Goal: Task Accomplishment & Management: Manage account settings

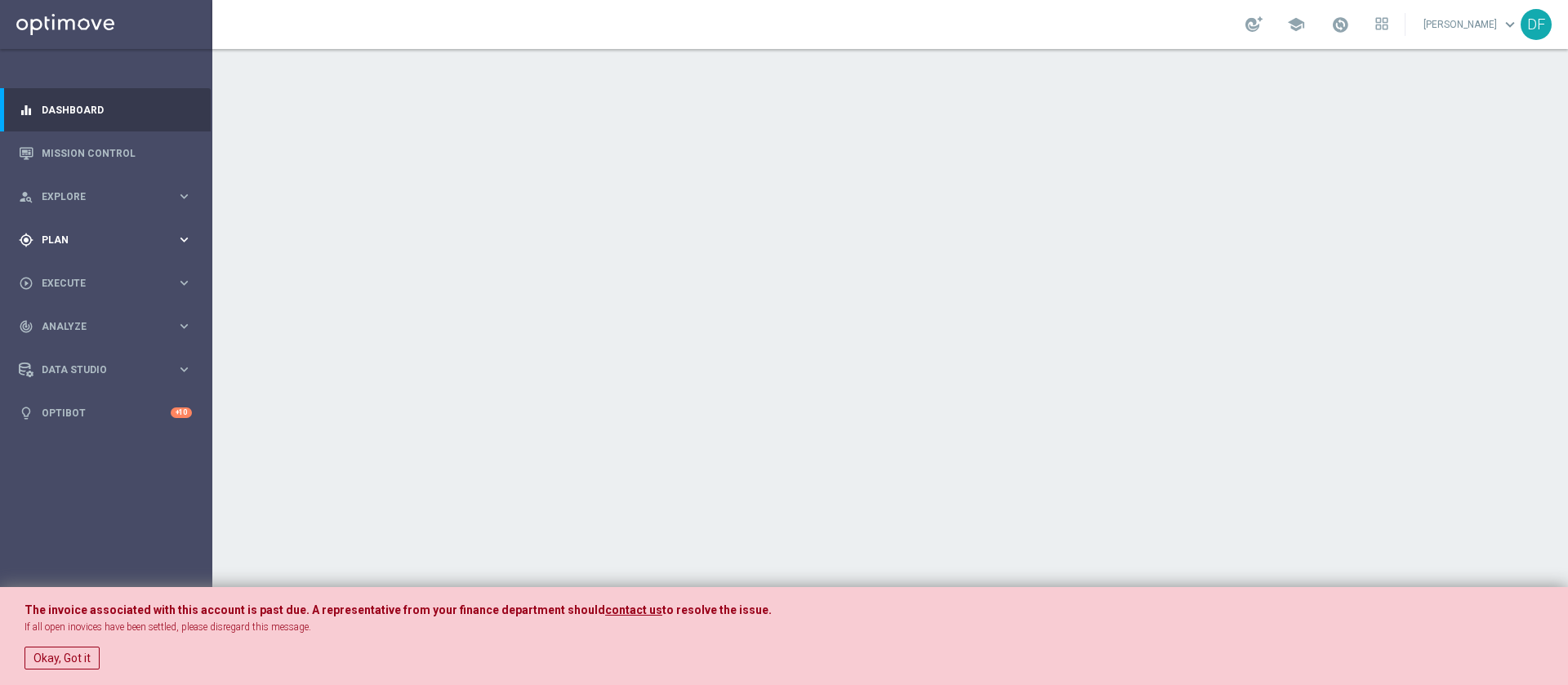
click at [54, 240] on span "Plan" at bounding box center [109, 240] width 135 height 10
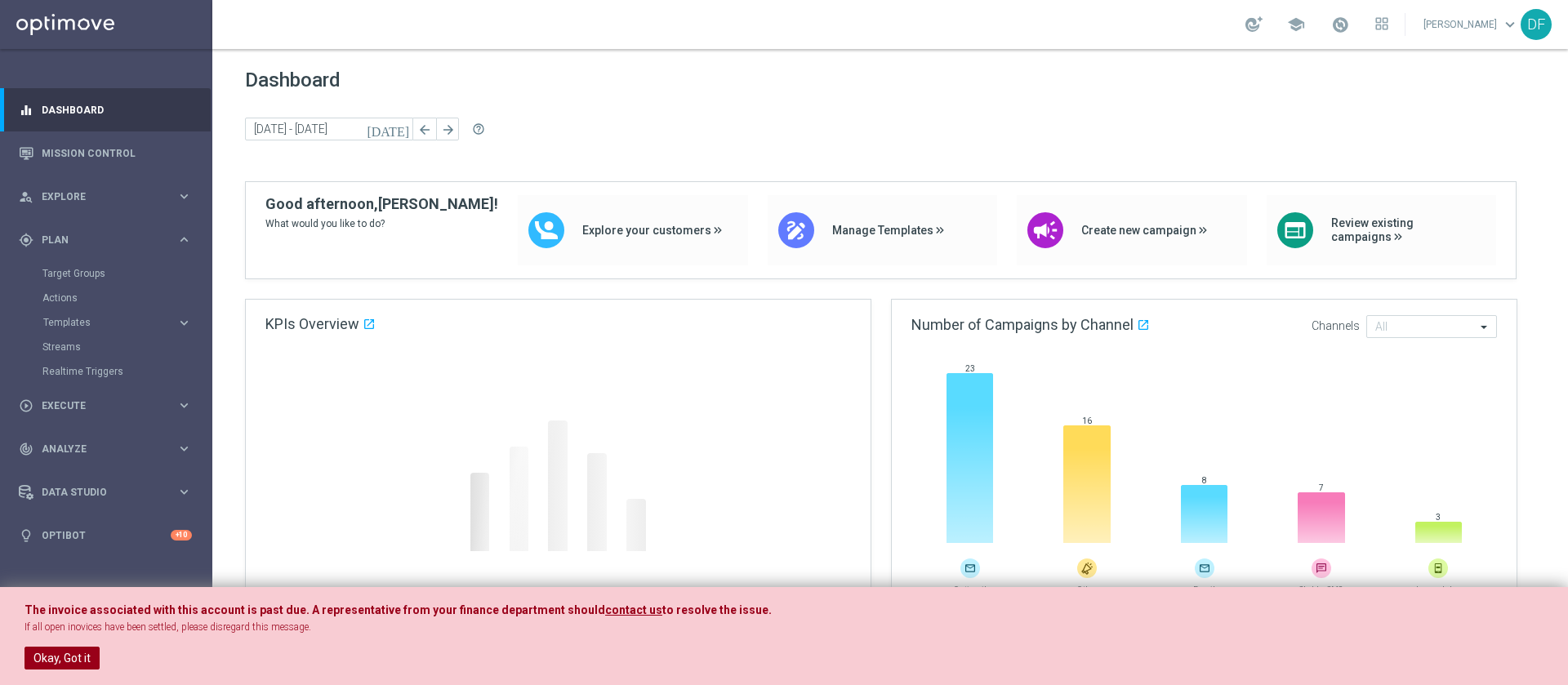
click at [62, 653] on button "Okay, Got it" at bounding box center [61, 658] width 75 height 22
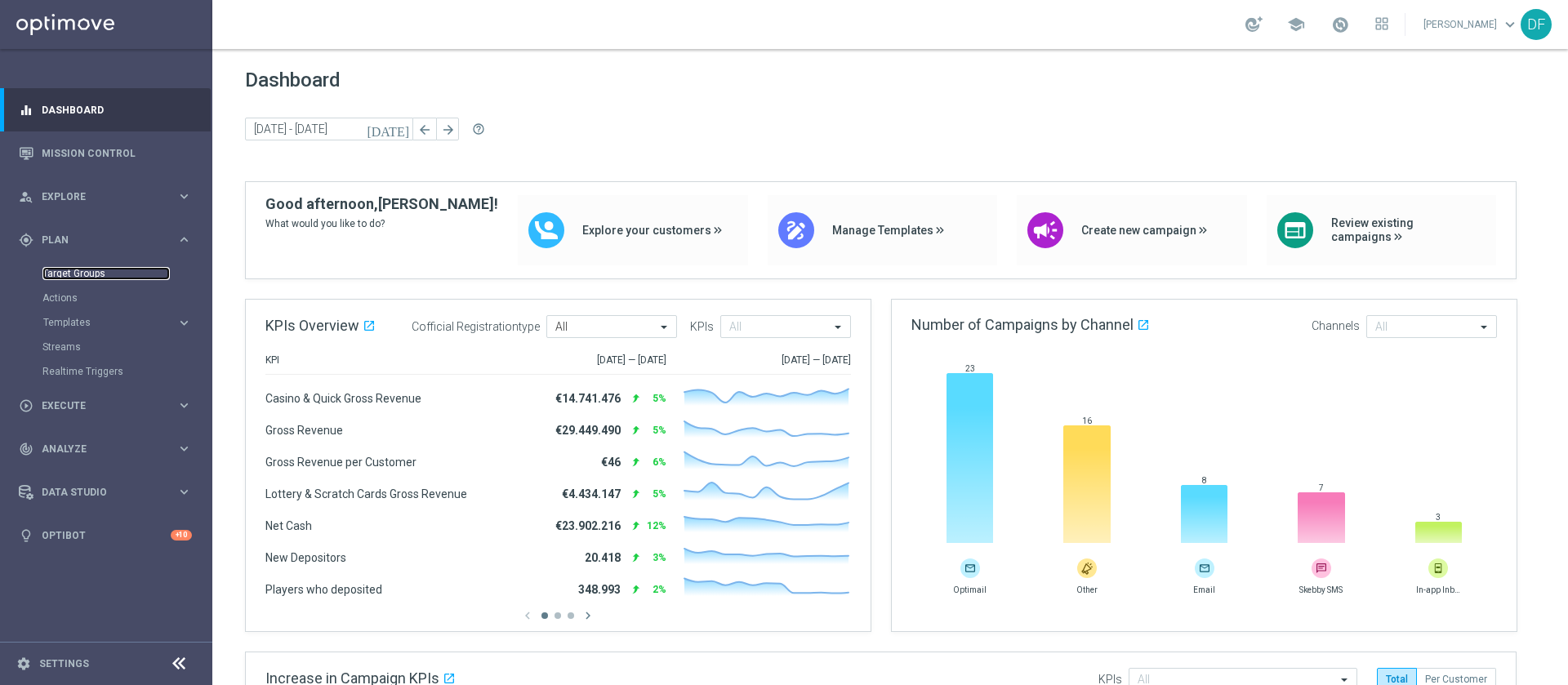
click at [74, 274] on link "Target Groups" at bounding box center [106, 273] width 127 height 13
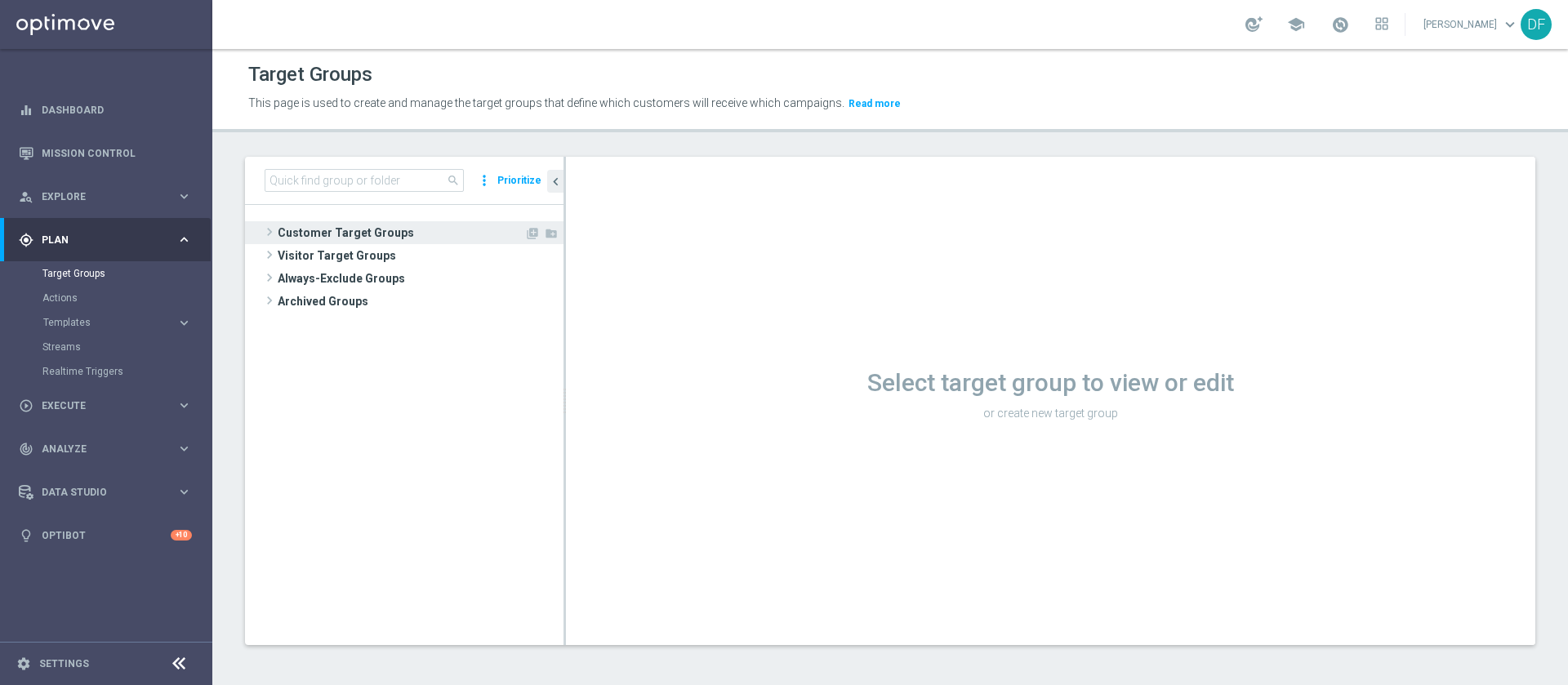
click at [362, 228] on span "Customer Target Groups" at bounding box center [400, 233] width 246 height 22
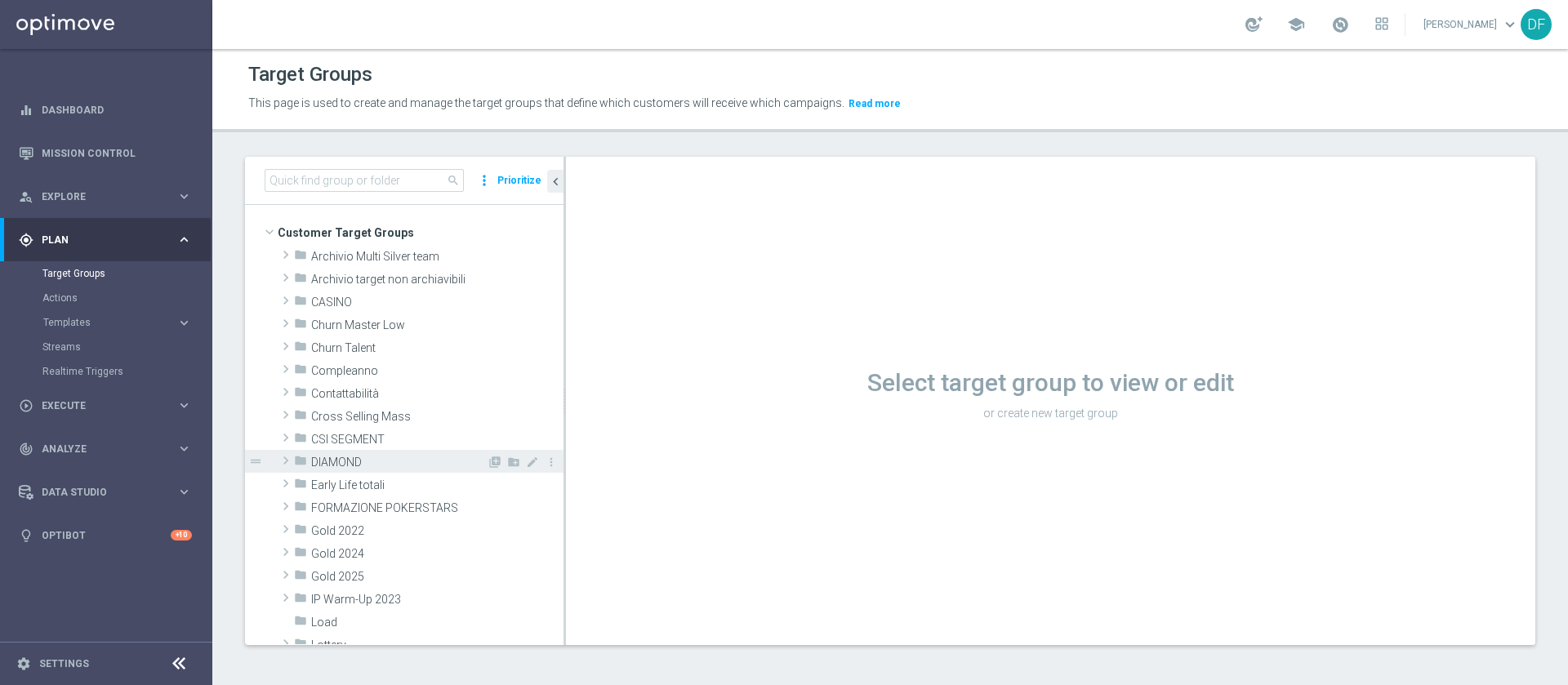
click at [355, 462] on span "DIAMOND" at bounding box center [399, 463] width 176 height 14
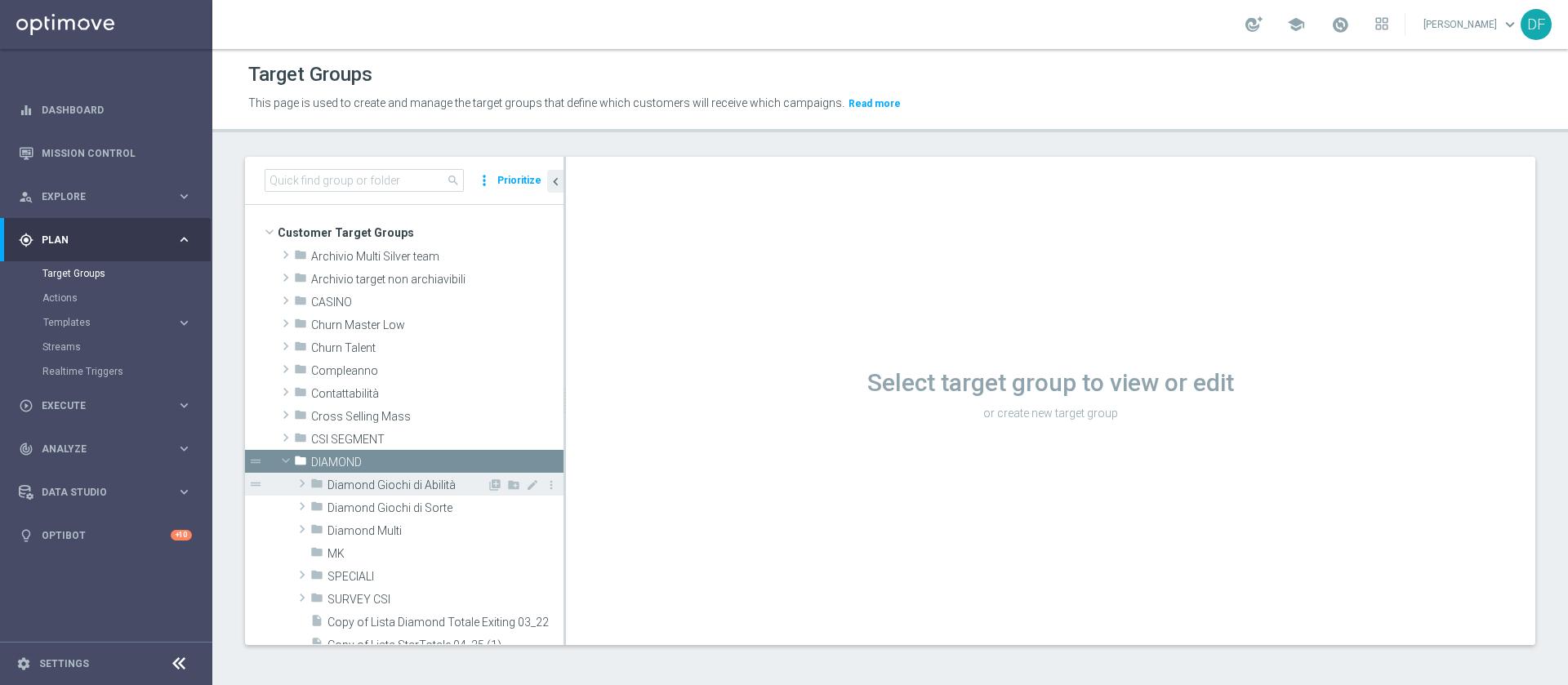
click at [355, 483] on span "Diamond Giochi di Abilità" at bounding box center [407, 485] width 159 height 14
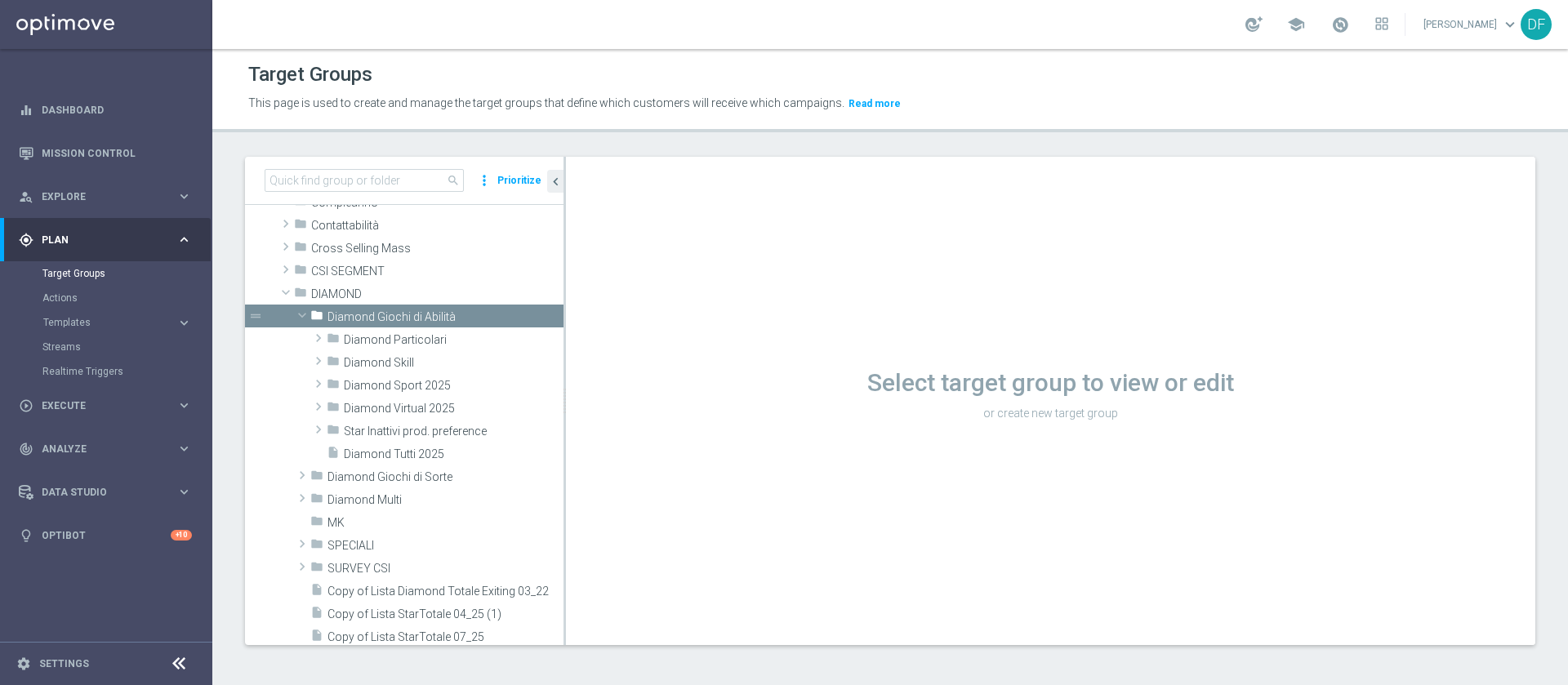
scroll to position [214, 0]
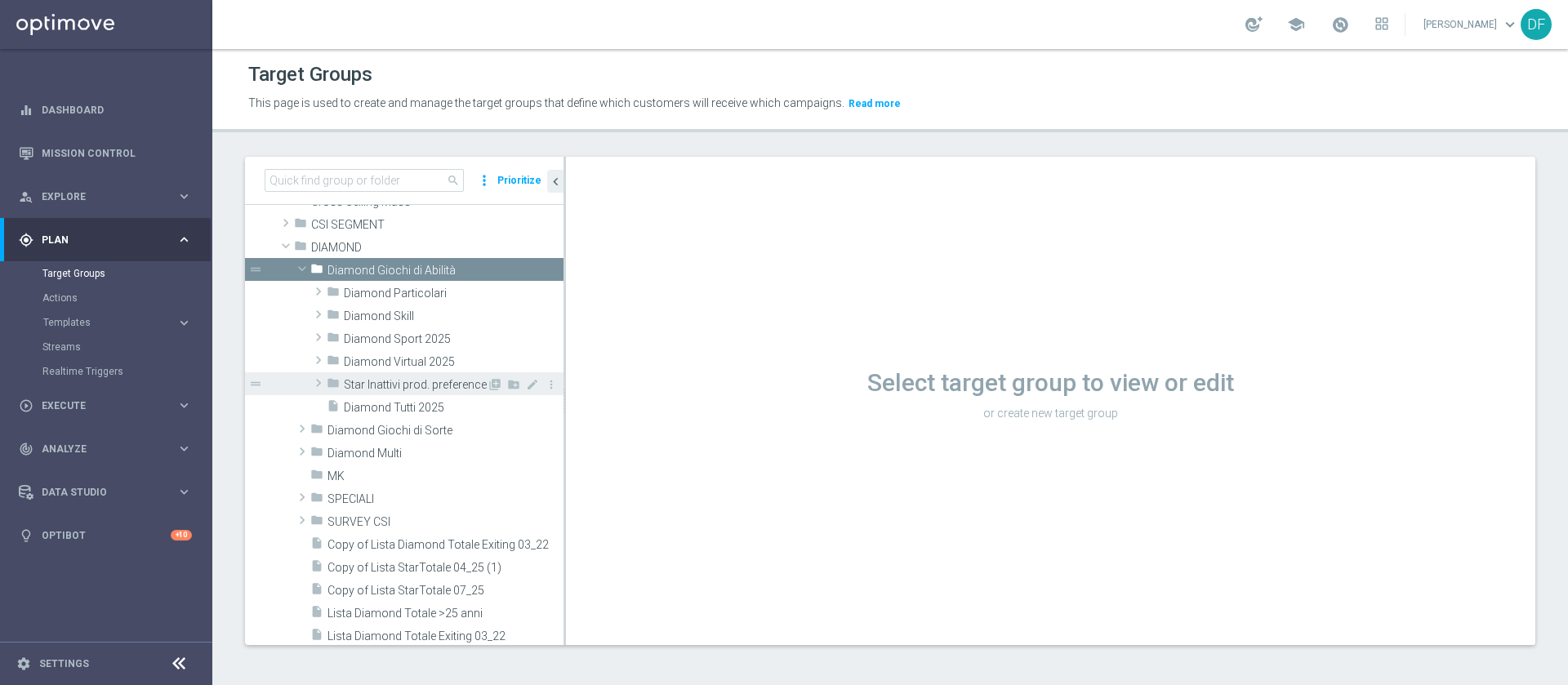
click at [424, 380] on span "Star Inattivi prod. preference" at bounding box center [415, 385] width 143 height 14
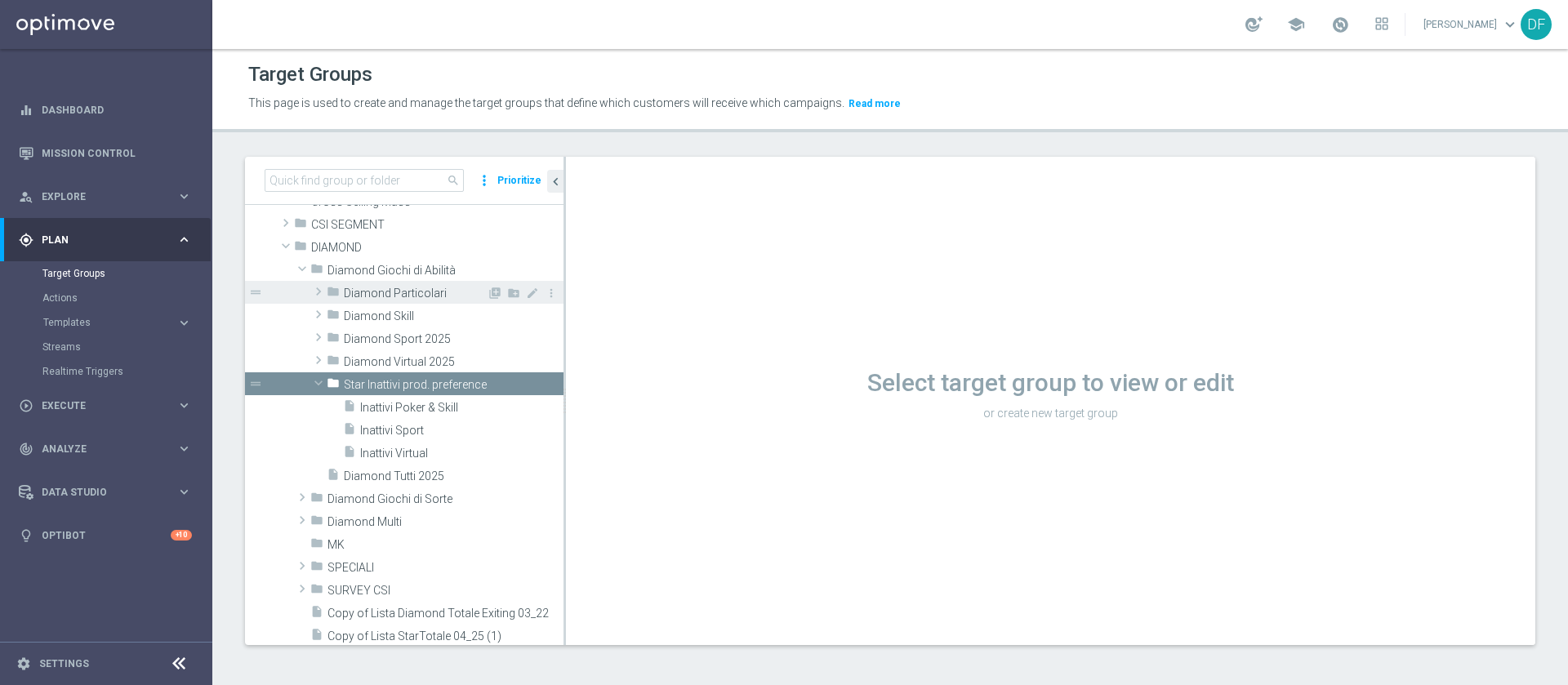
click at [400, 294] on span "Diamond Particolari" at bounding box center [415, 293] width 143 height 14
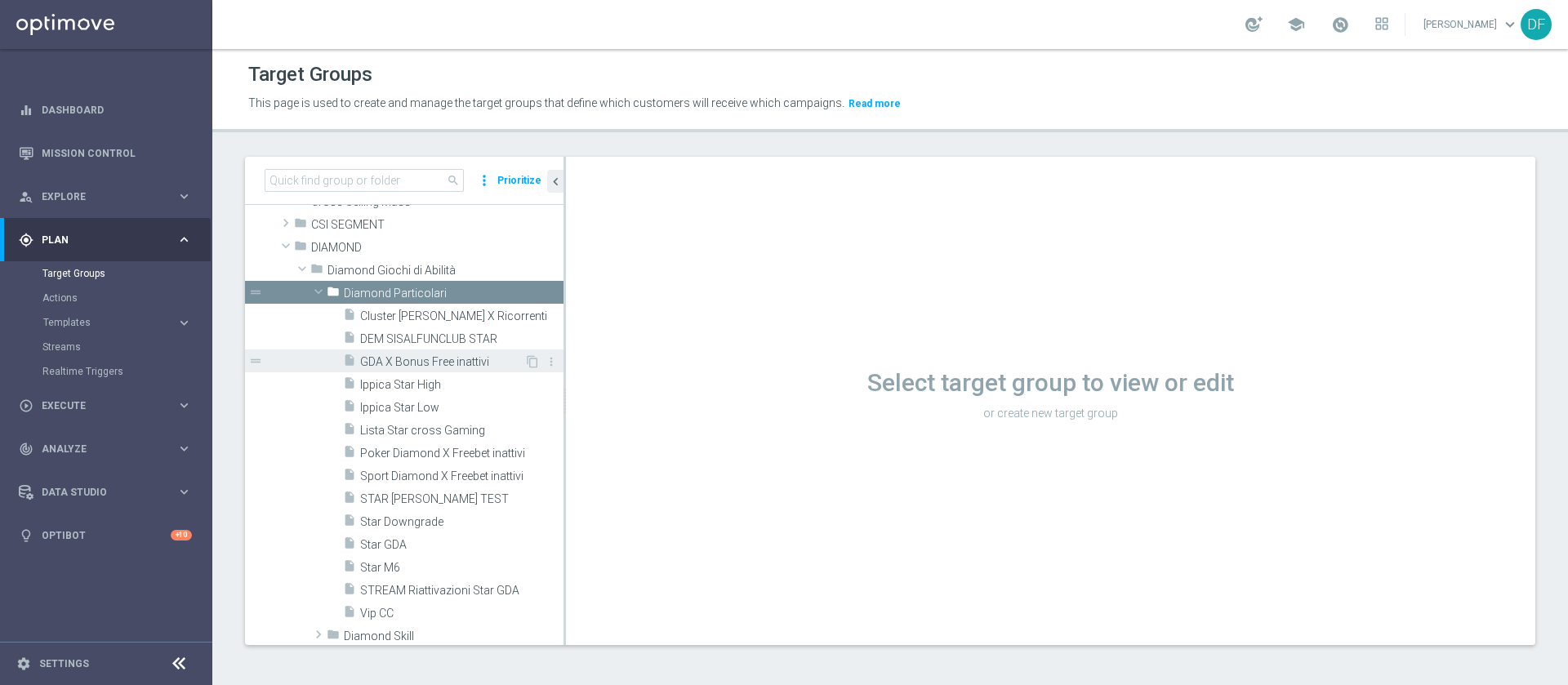
click at [425, 358] on span "GDA X Bonus Free inattivi" at bounding box center [442, 362] width 164 height 14
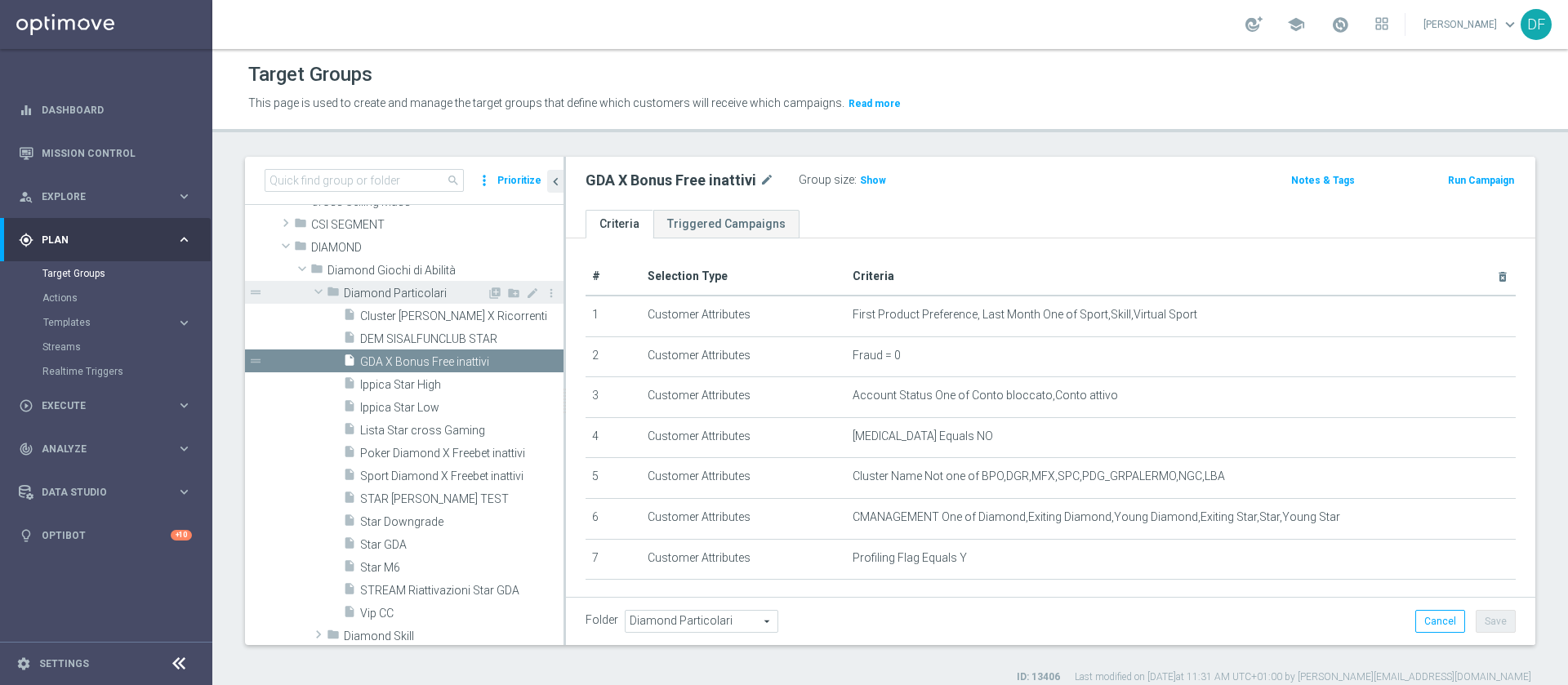
click at [314, 290] on span at bounding box center [318, 291] width 20 height 16
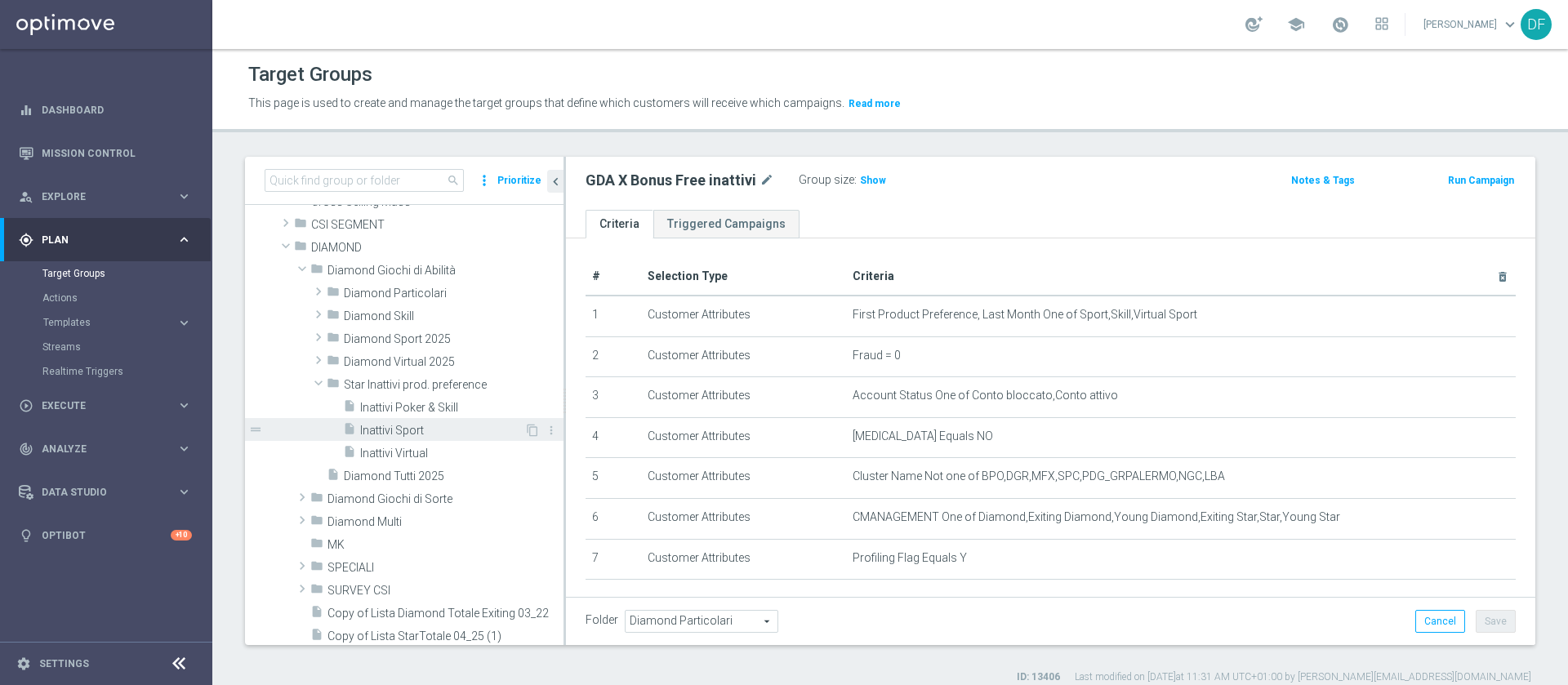
click at [393, 426] on span "Inattivi Sport" at bounding box center [442, 431] width 164 height 14
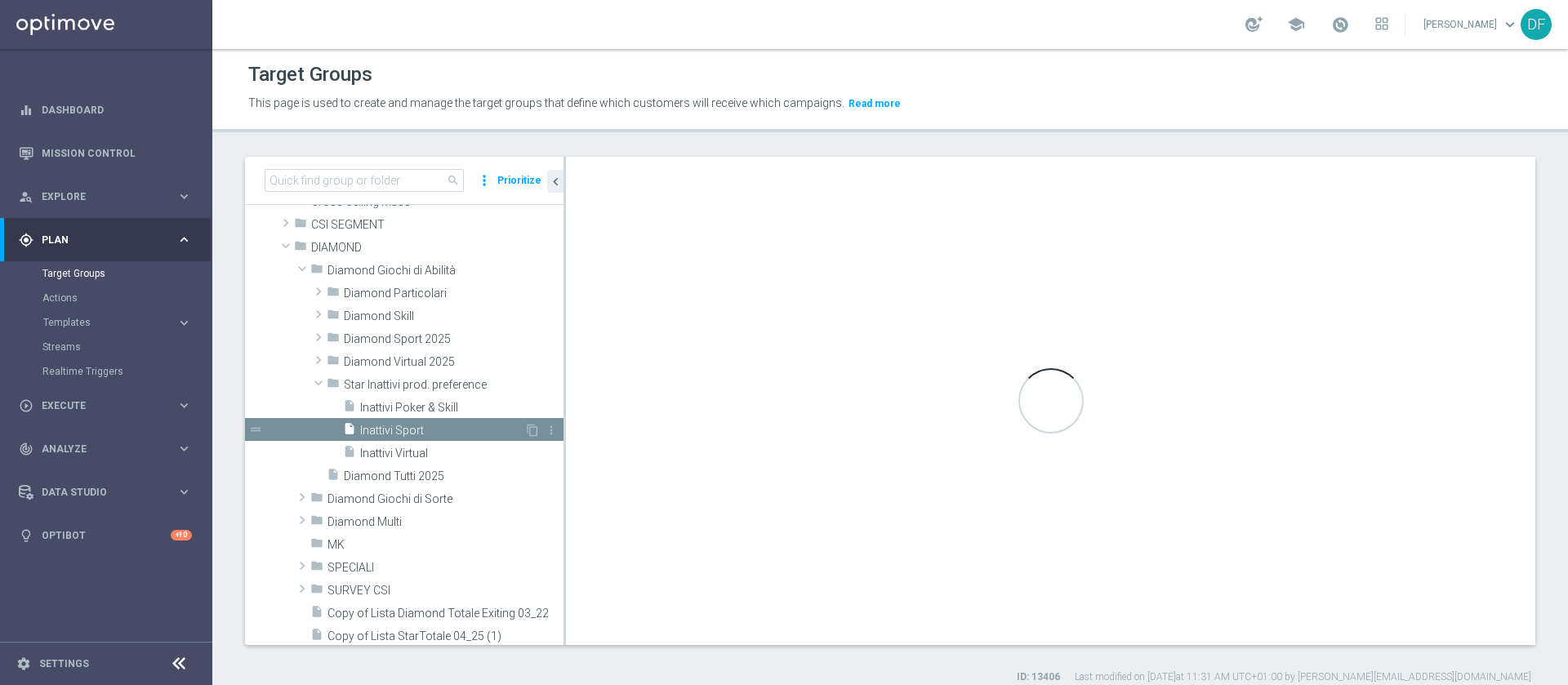
type input "Star Inattivi prod. preference"
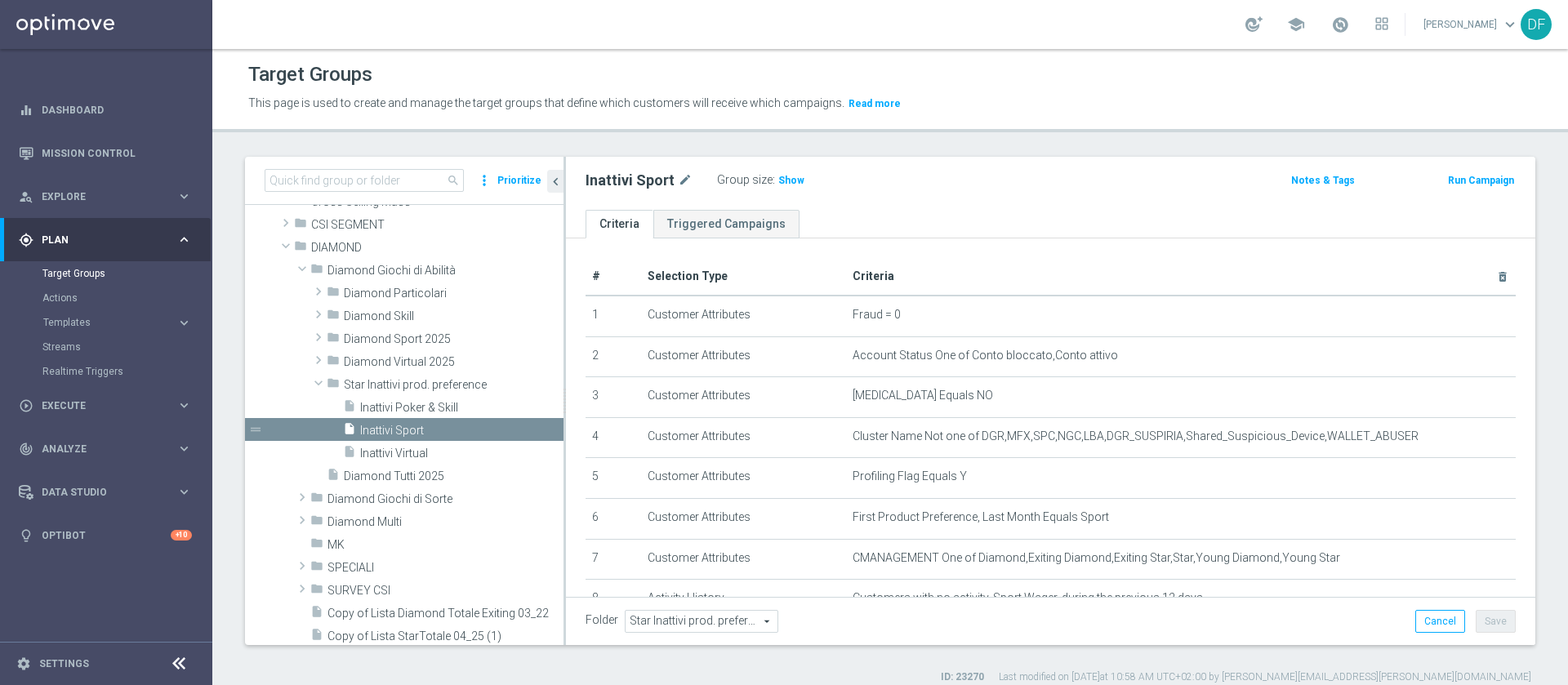
scroll to position [163, 0]
